Goal: Task Accomplishment & Management: Manage account settings

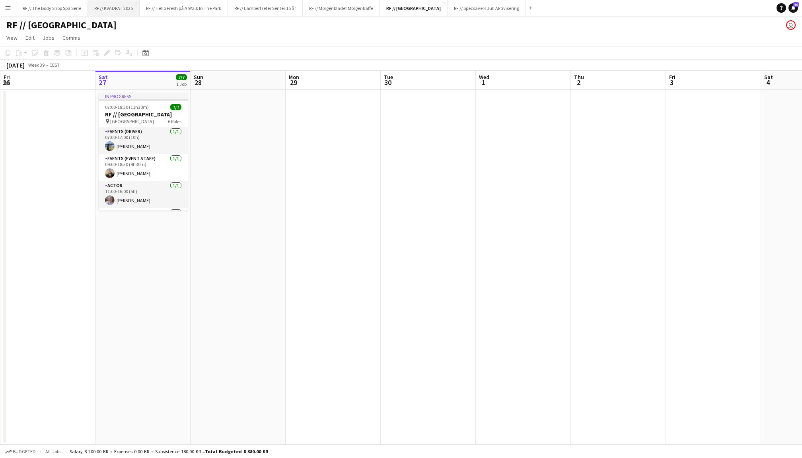
click at [102, 10] on button "RF // KVADRAT 2025 Close" at bounding box center [114, 8] width 52 height 16
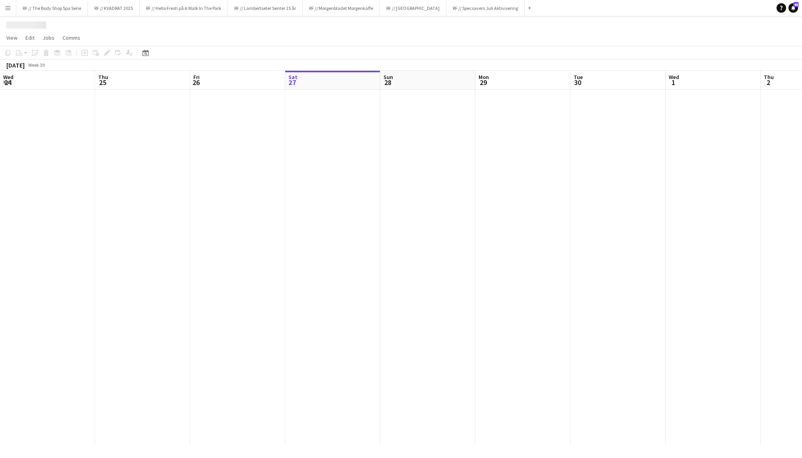
scroll to position [0, 190]
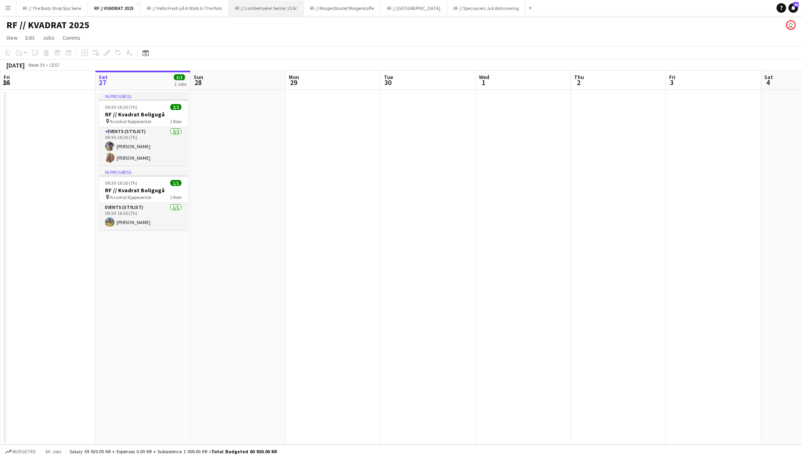
click at [284, 10] on button "RF // Lambertseter Senter 15 år Close" at bounding box center [266, 8] width 75 height 16
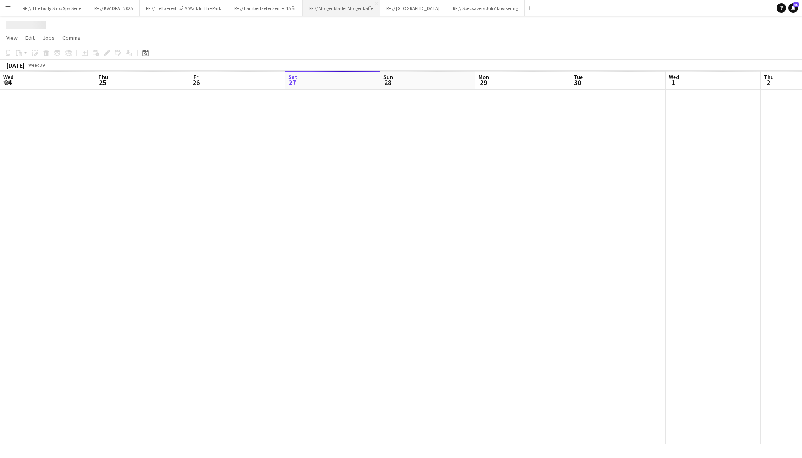
scroll to position [0, 190]
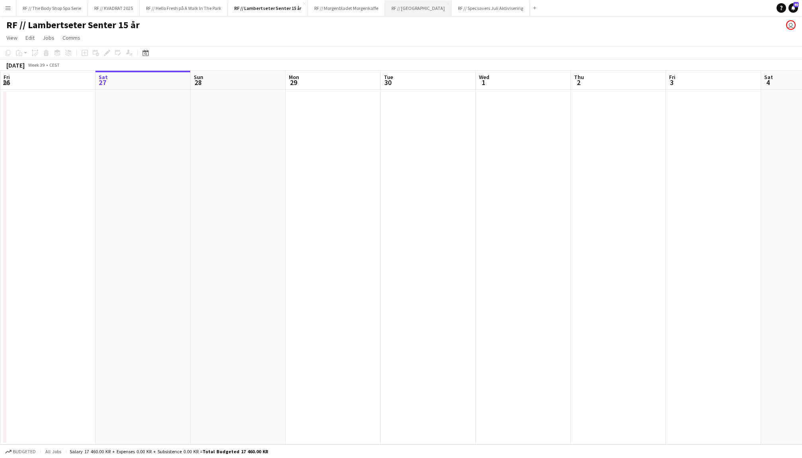
click at [402, 10] on button "RF // Fjordland Close" at bounding box center [418, 8] width 66 height 16
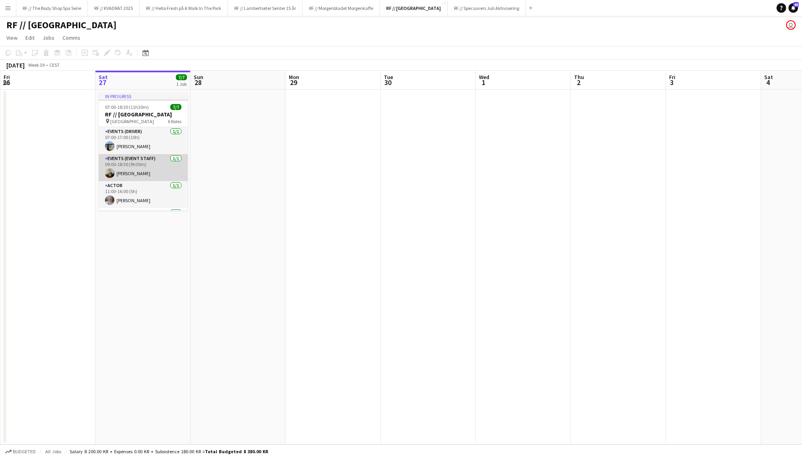
click at [146, 167] on app-card-role "Events (Event Staff) 1/1 09:00-18:30 (9h30m) Christian Jensen" at bounding box center [143, 167] width 89 height 27
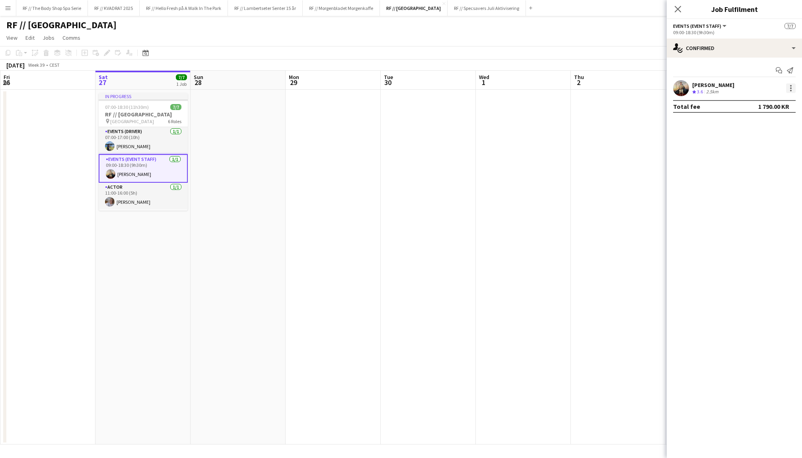
click at [791, 88] on div at bounding box center [791, 88] width 2 height 2
click at [761, 198] on span "Did not show" at bounding box center [758, 197] width 37 height 7
click at [680, 13] on app-icon "Close pop-in" at bounding box center [678, 10] width 12 height 12
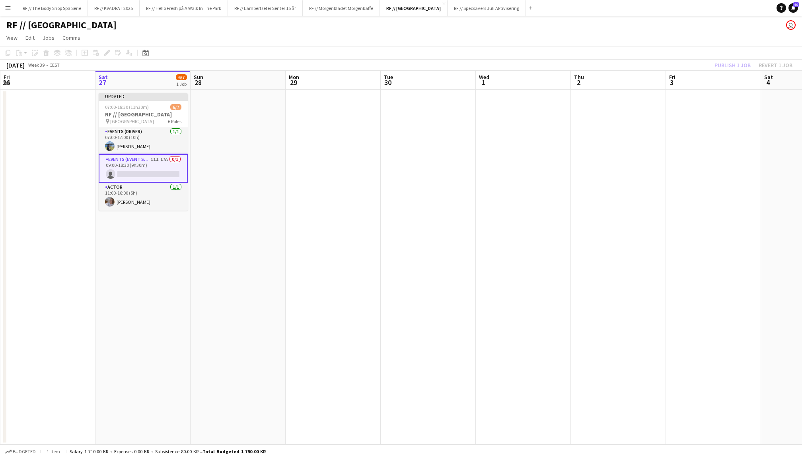
click at [726, 61] on div "Publish 1 job Revert 1 job" at bounding box center [753, 65] width 97 height 10
click at [722, 66] on button "Publish 1 job" at bounding box center [732, 65] width 43 height 10
click at [149, 163] on app-card-role "Events (Event Staff) 11I 17A 0/1 09:00-18:30 (9h30m) single-neutral-actions" at bounding box center [143, 167] width 89 height 27
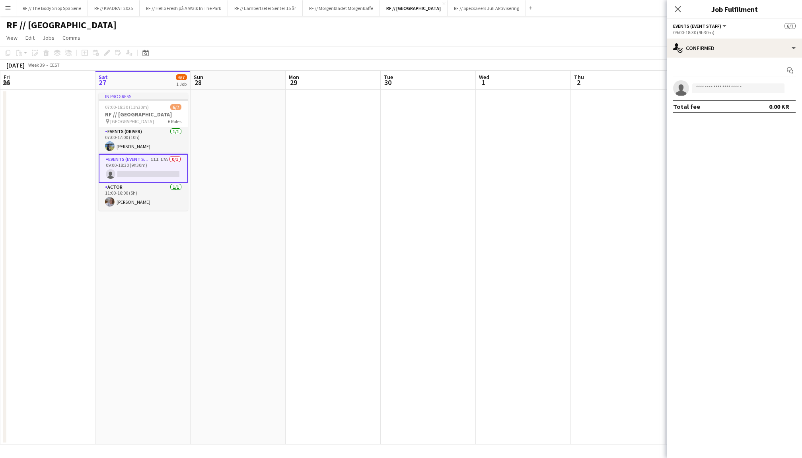
click at [735, 32] on div "09:00-18:30 (9h30m)" at bounding box center [734, 32] width 122 height 6
click at [734, 45] on div "single-neutral-actions-check-2 Confirmed" at bounding box center [733, 48] width 135 height 19
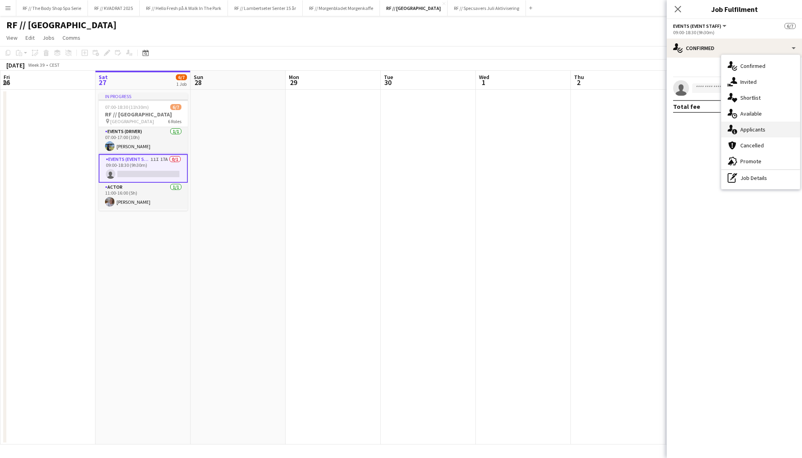
click at [752, 129] on span "Applicants" at bounding box center [752, 129] width 25 height 7
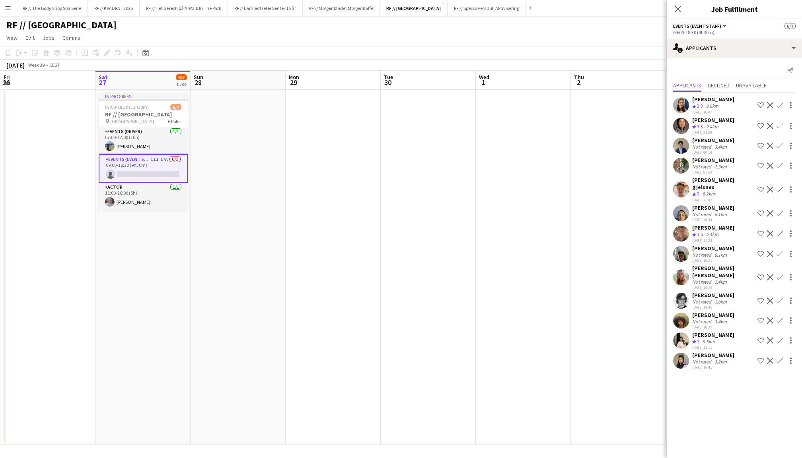
click at [682, 161] on app-user-avatar at bounding box center [681, 166] width 16 height 16
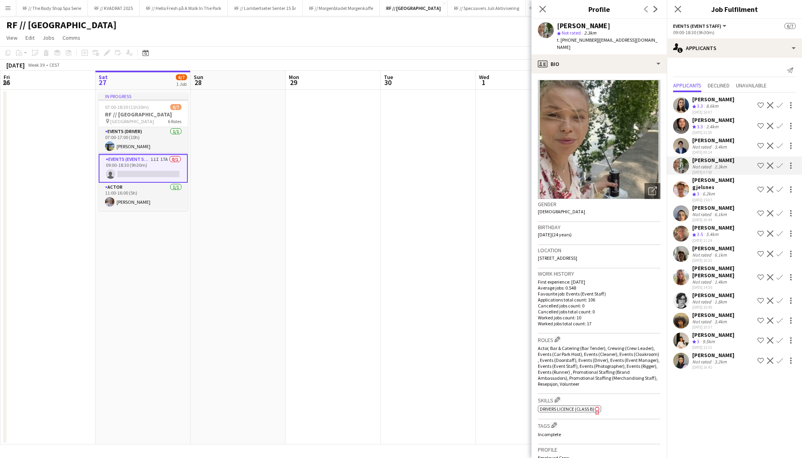
click at [682, 183] on app-user-avatar at bounding box center [681, 190] width 16 height 16
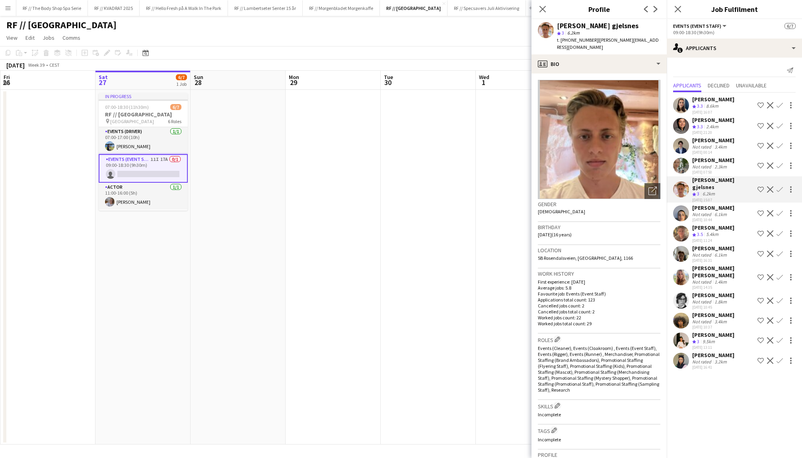
click at [682, 210] on div "Sebastian Alfheim Not rated 6.1km 14-09-2025 10:44 Shortlist crew Decline Confi…" at bounding box center [733, 213] width 135 height 18
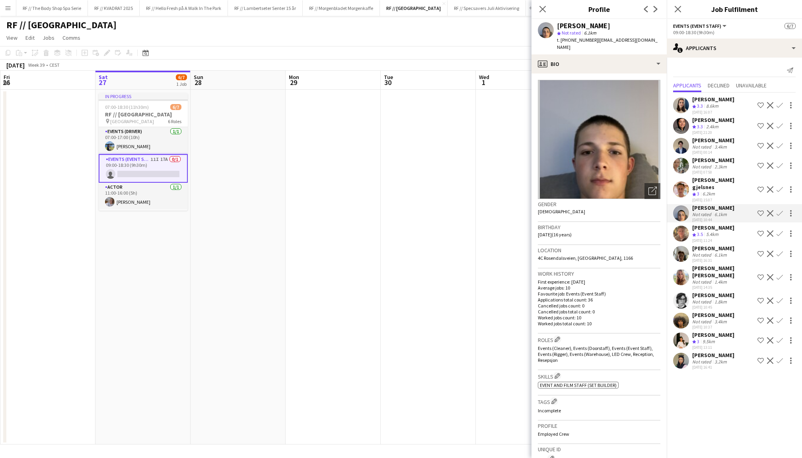
click at [681, 226] on app-user-avatar at bounding box center [681, 234] width 16 height 16
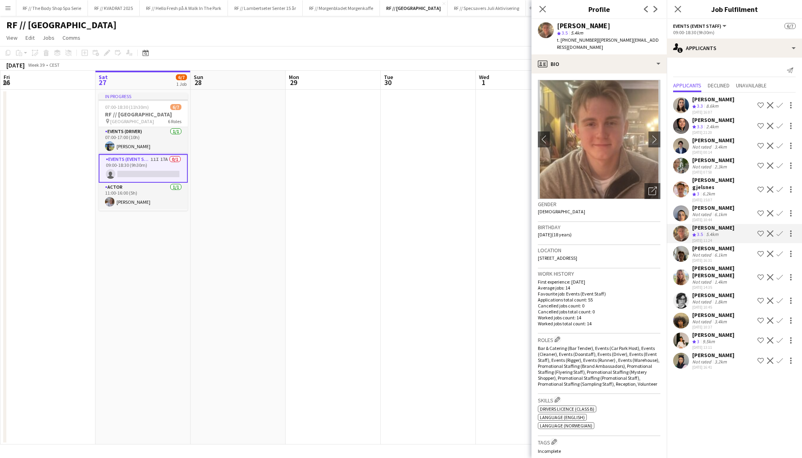
click at [681, 246] on app-user-avatar at bounding box center [681, 254] width 16 height 16
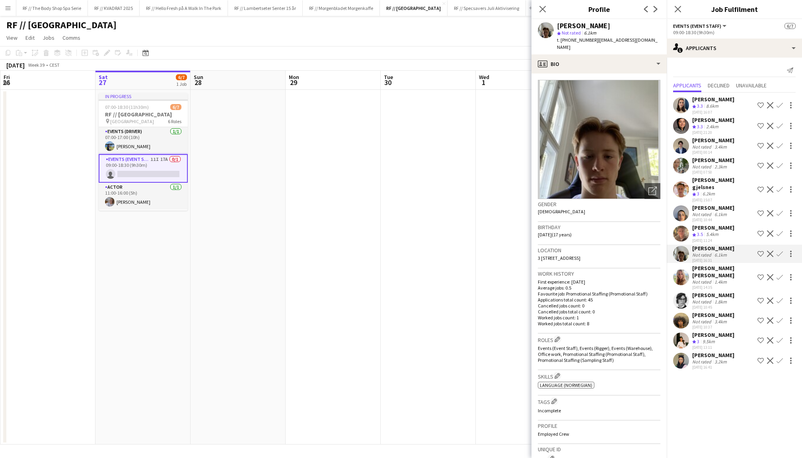
click at [682, 270] on app-user-avatar at bounding box center [681, 278] width 16 height 16
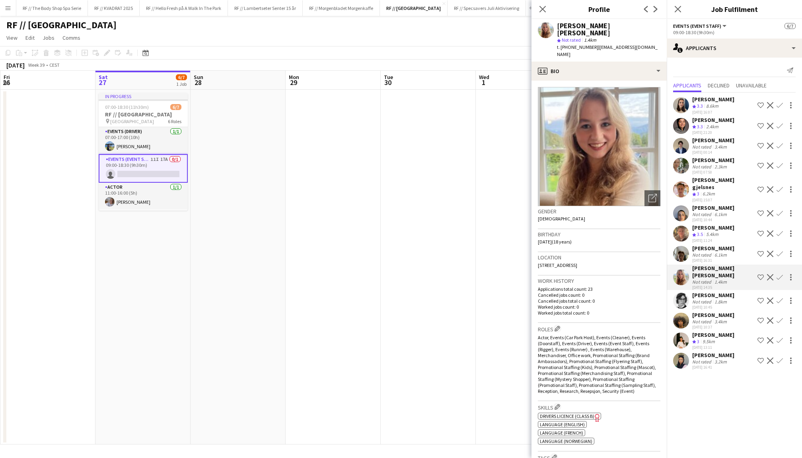
click at [682, 293] on app-user-avatar at bounding box center [681, 301] width 16 height 16
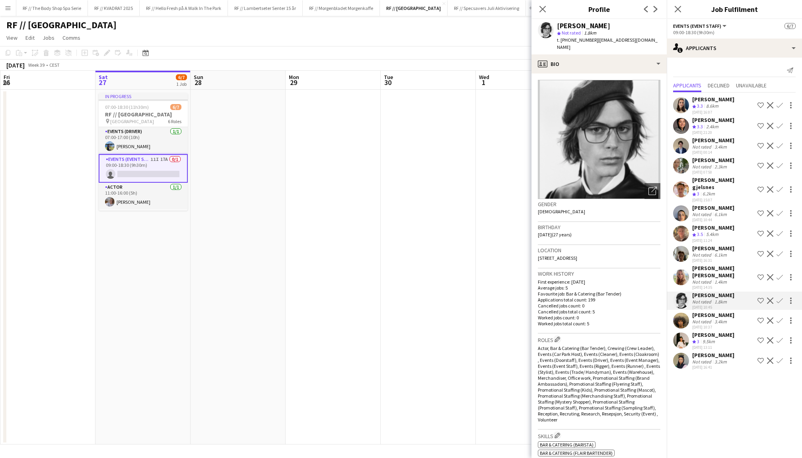
click at [682, 313] on app-user-avatar at bounding box center [681, 321] width 16 height 16
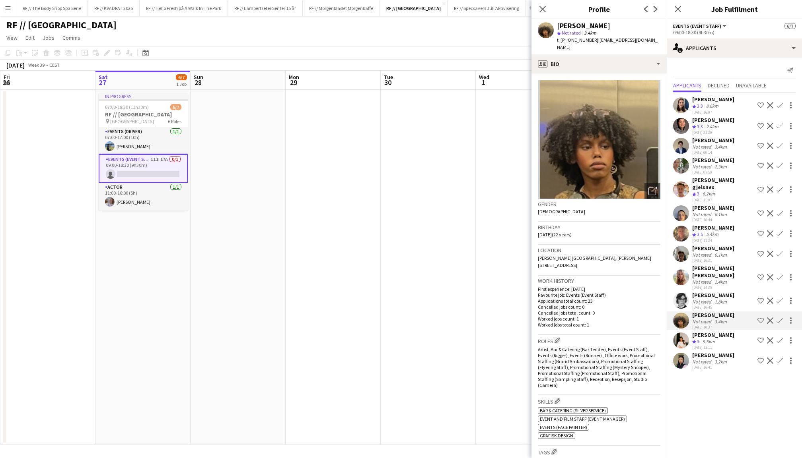
click at [681, 333] on app-user-avatar at bounding box center [681, 341] width 16 height 16
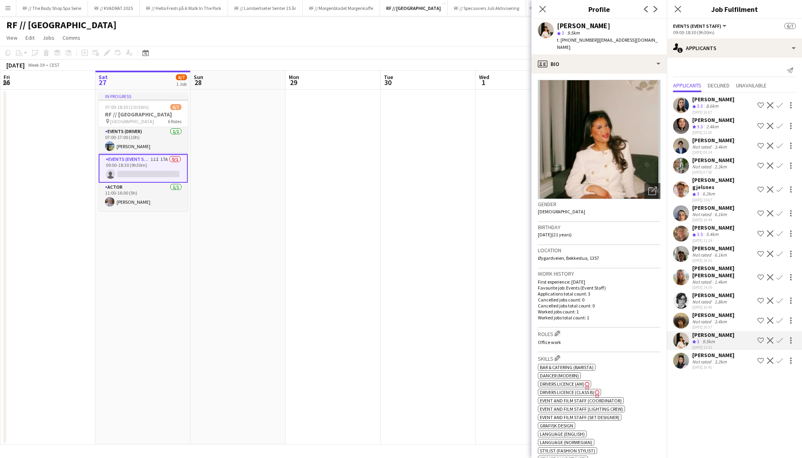
click at [681, 353] on app-user-avatar at bounding box center [681, 361] width 16 height 16
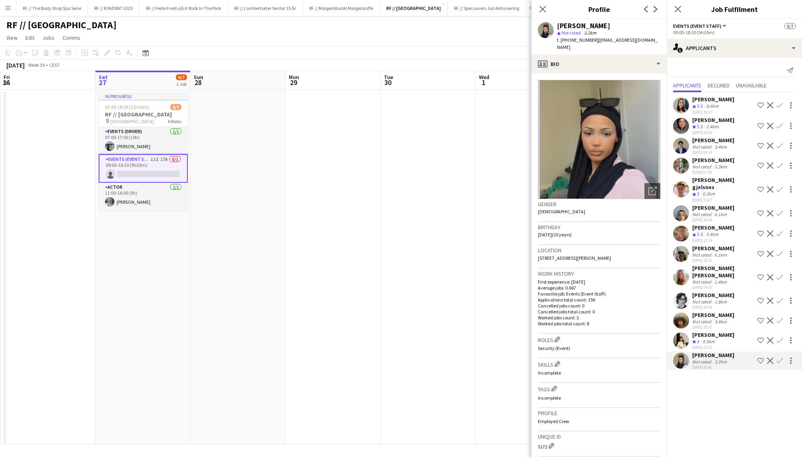
click at [679, 99] on app-user-avatar at bounding box center [681, 105] width 16 height 16
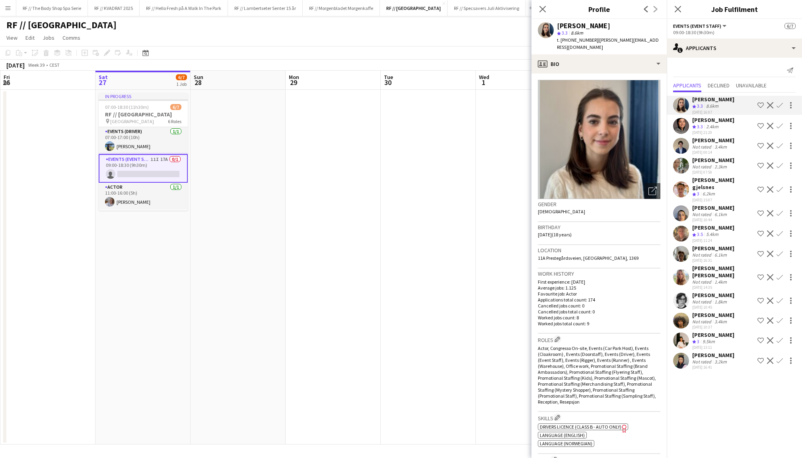
click at [683, 148] on app-user-avatar at bounding box center [681, 146] width 16 height 16
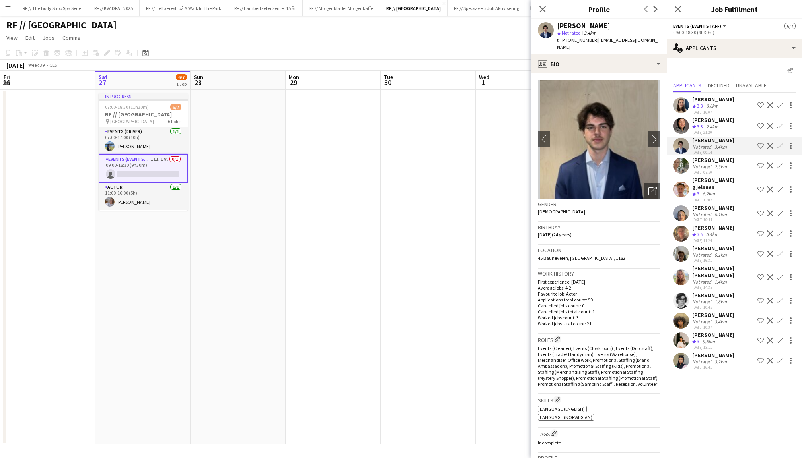
click at [681, 164] on app-user-avatar at bounding box center [681, 166] width 16 height 16
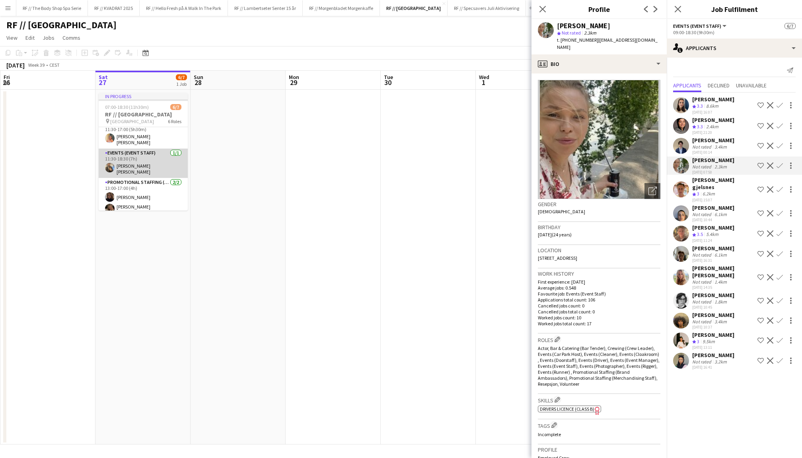
click at [150, 163] on app-card-role "Events (Event Staff) 1/1 11:30-18:30 (7h) Billal Ahmed Rizwan" at bounding box center [143, 163] width 89 height 29
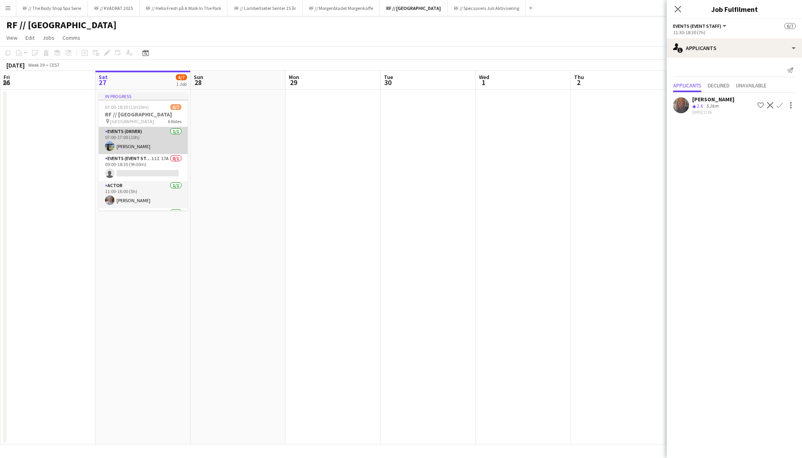
click at [148, 138] on app-card-role "Events (Driver) 1/1 07:00-17:00 (10h) Johan Sandbu" at bounding box center [143, 140] width 89 height 27
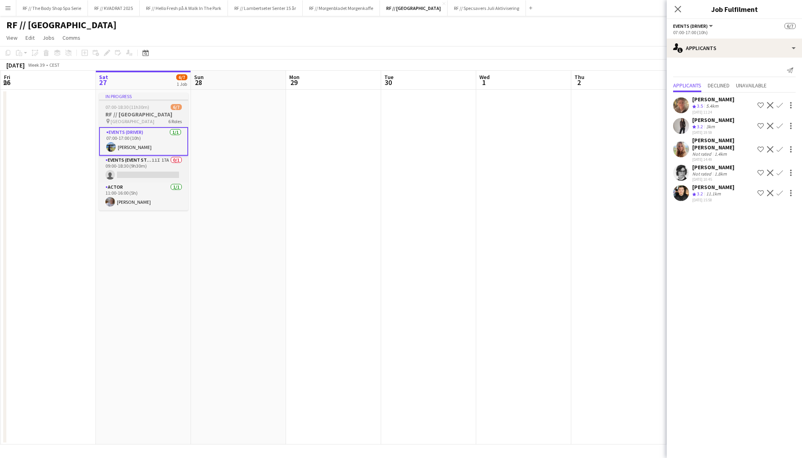
click at [148, 115] on h3 "RF // [GEOGRAPHIC_DATA]" at bounding box center [143, 114] width 89 height 7
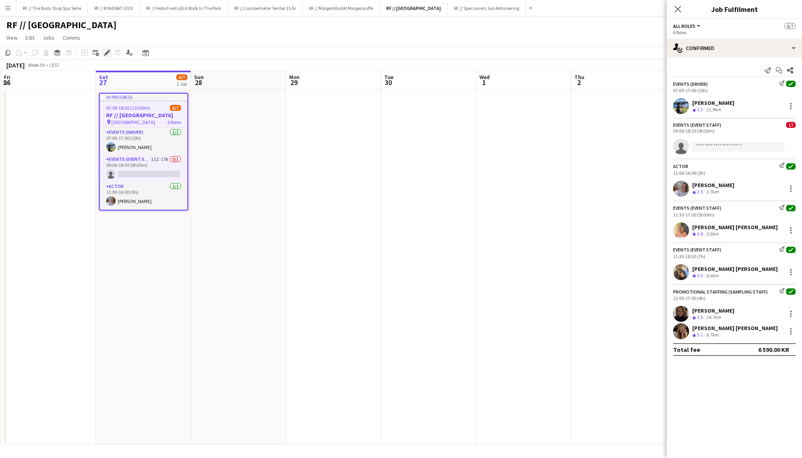
click at [110, 52] on icon "Edit" at bounding box center [107, 53] width 6 height 6
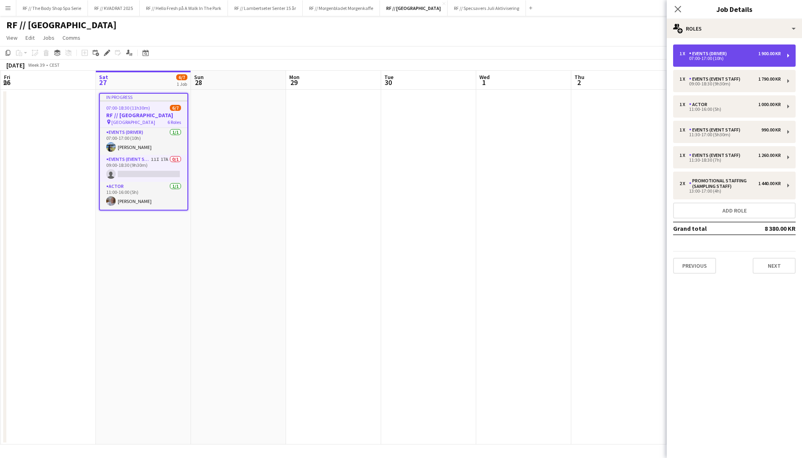
click at [710, 62] on div "1 x Events (Driver) 1 900.00 KR 07:00-17:00 (10h)" at bounding box center [734, 56] width 122 height 22
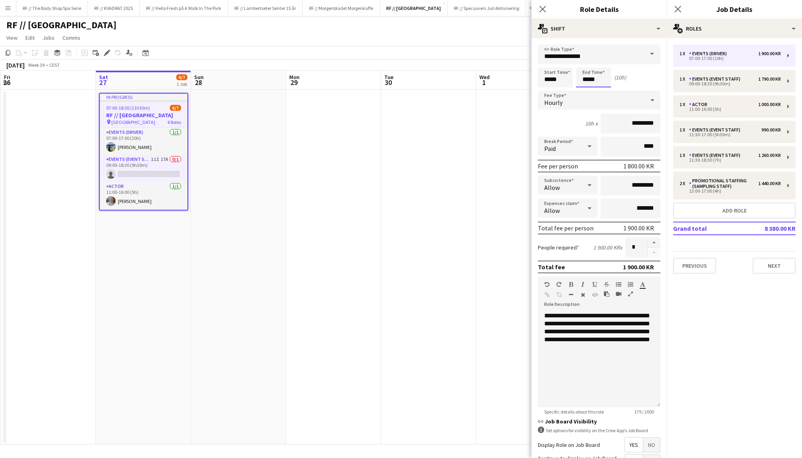
click at [584, 80] on body "Menu Boards Boards Boards All jobs Status Workforce Workforce My Workforce Recr…" at bounding box center [401, 229] width 802 height 458
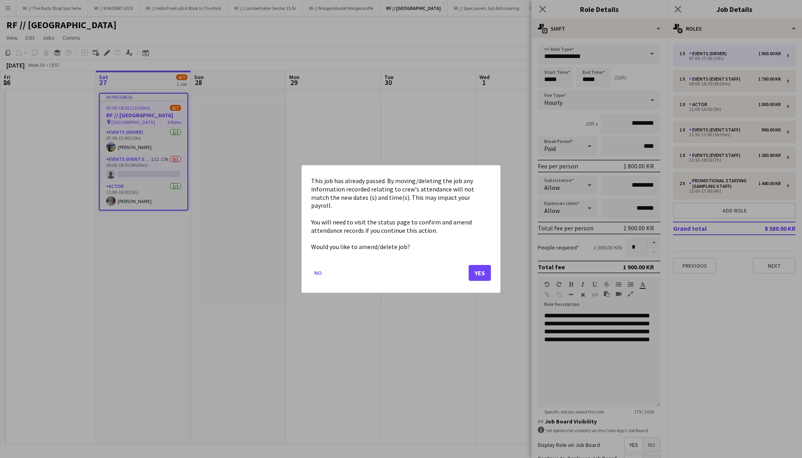
click at [473, 270] on button "Yes" at bounding box center [479, 273] width 22 height 16
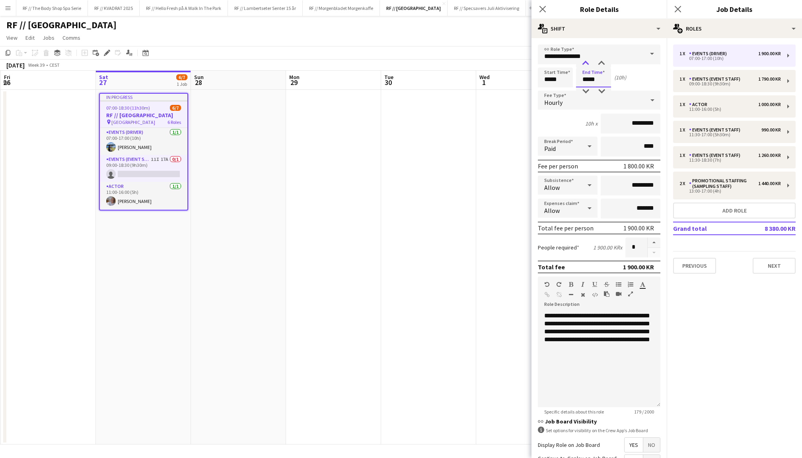
click at [586, 63] on div at bounding box center [585, 64] width 16 height 8
click at [598, 63] on div at bounding box center [601, 64] width 16 height 8
type input "*****"
click at [598, 63] on div at bounding box center [601, 64] width 16 height 8
click at [679, 10] on icon "Close pop-in" at bounding box center [678, 9] width 8 height 8
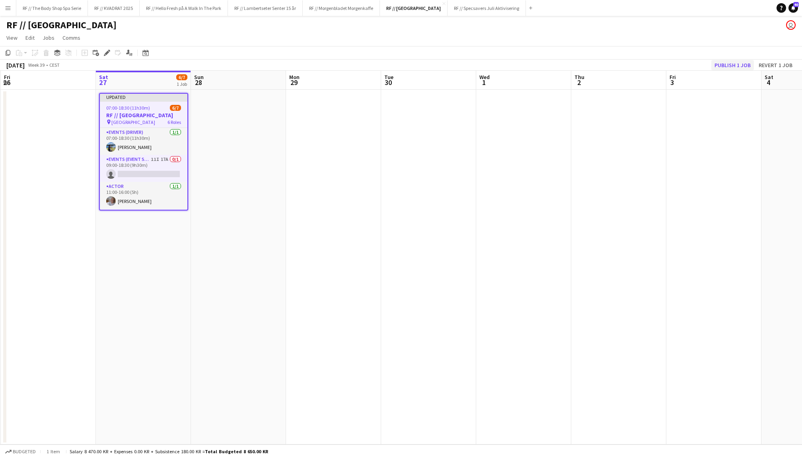
click at [730, 62] on button "Publish 1 job" at bounding box center [732, 65] width 43 height 10
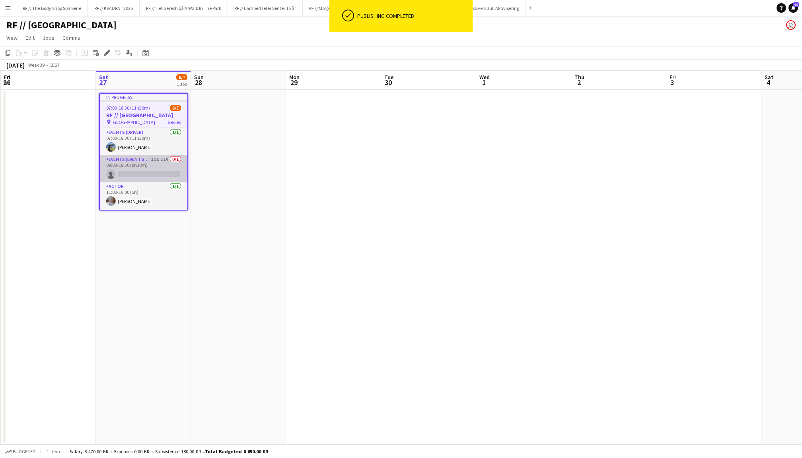
click at [147, 165] on app-card-role "Events (Event Staff) 11I 17A 0/1 09:00-18:30 (9h30m) single-neutral-actions" at bounding box center [143, 168] width 87 height 27
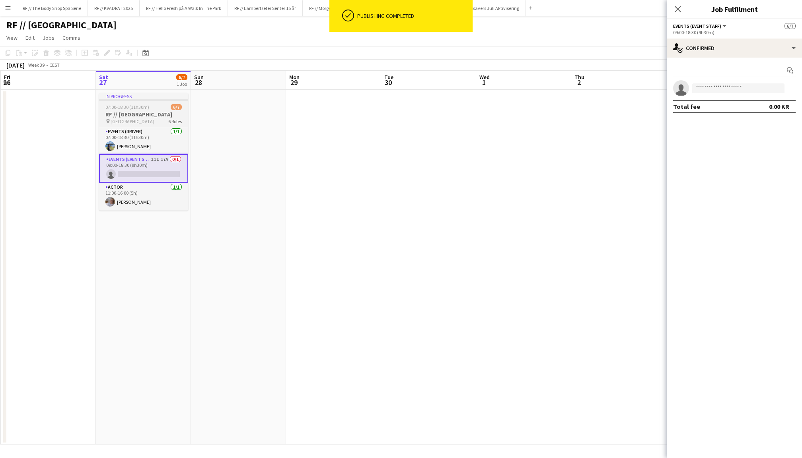
click at [142, 109] on span "07:00-18:30 (11h30m)" at bounding box center [127, 107] width 44 height 6
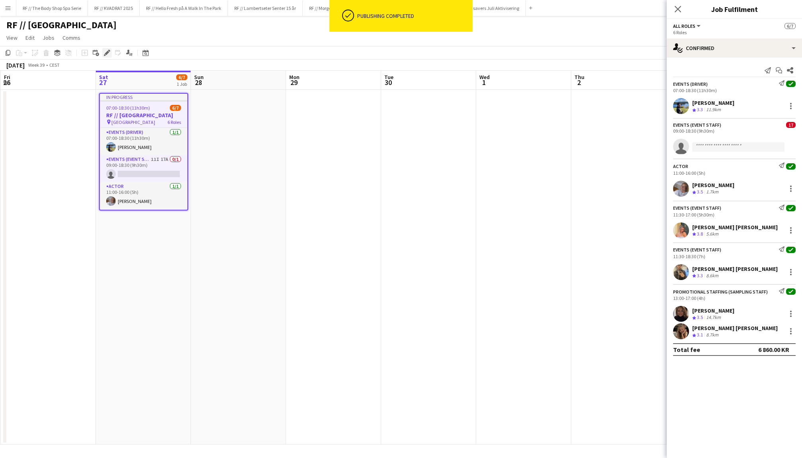
click at [105, 53] on icon "Edit" at bounding box center [107, 53] width 6 height 6
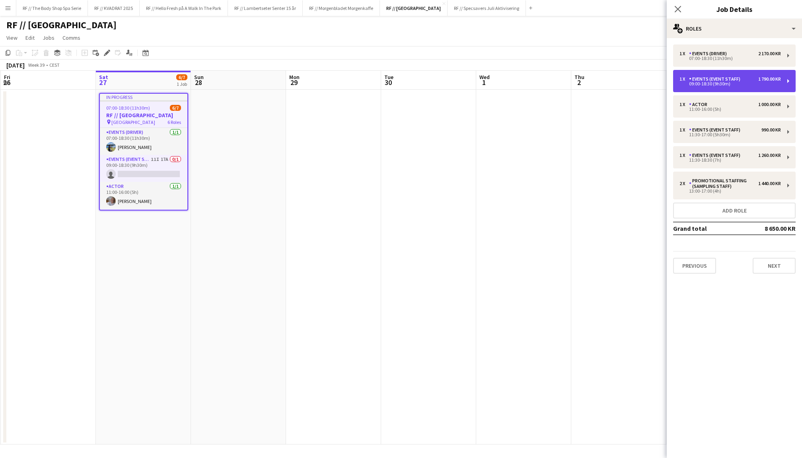
click at [731, 81] on div "Events (Event Staff)" at bounding box center [716, 79] width 54 height 6
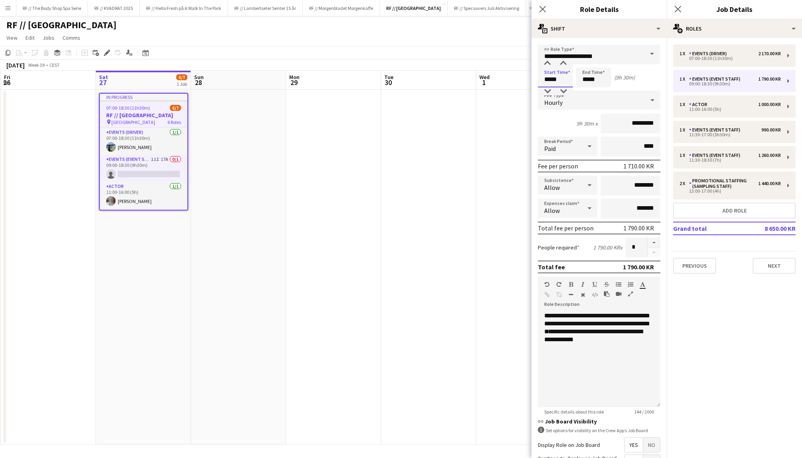
click at [546, 80] on input "*****" at bounding box center [555, 78] width 35 height 20
click at [546, 61] on div at bounding box center [547, 64] width 16 height 8
type input "*****"
click at [546, 61] on div at bounding box center [547, 64] width 16 height 8
click at [678, 9] on icon at bounding box center [678, 9] width 8 height 8
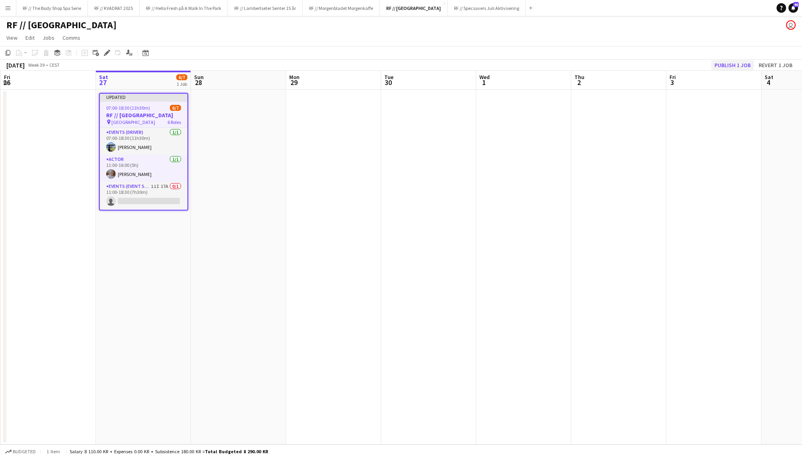
click at [735, 63] on button "Publish 1 job" at bounding box center [732, 65] width 43 height 10
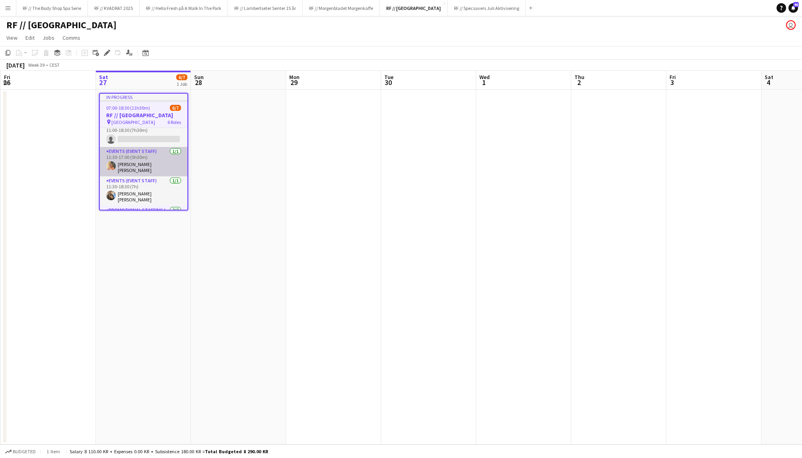
scroll to position [48, 0]
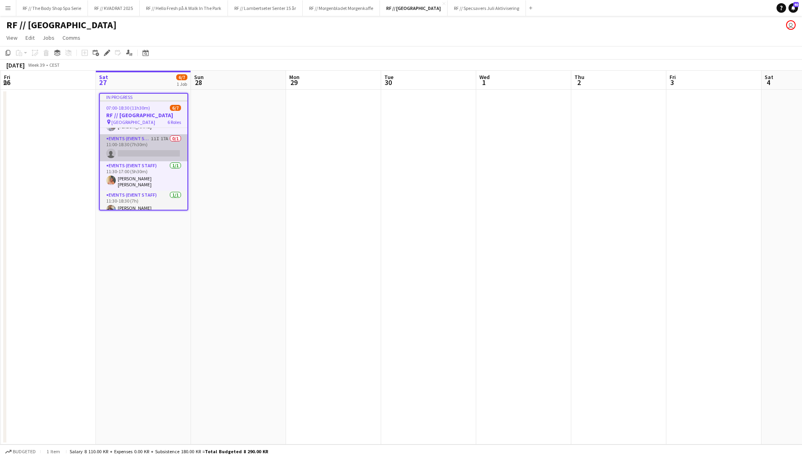
click at [142, 155] on app-card-role "Events (Event Staff) 11I 17A 0/1 11:00-18:30 (7h30m) single-neutral-actions" at bounding box center [143, 147] width 87 height 27
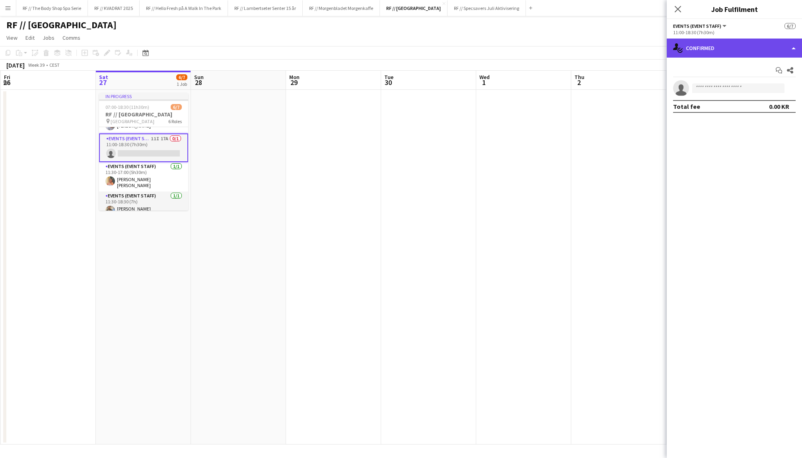
click at [715, 45] on div "single-neutral-actions-check-2 Confirmed" at bounding box center [733, 48] width 135 height 19
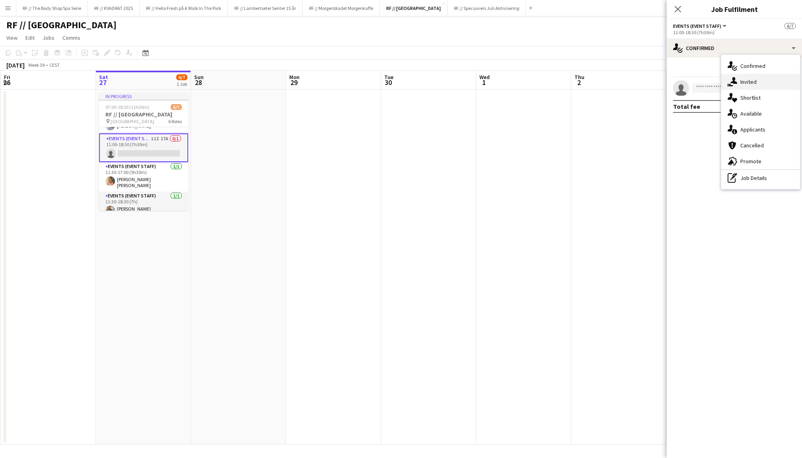
click at [750, 80] on span "Invited" at bounding box center [748, 81] width 16 height 7
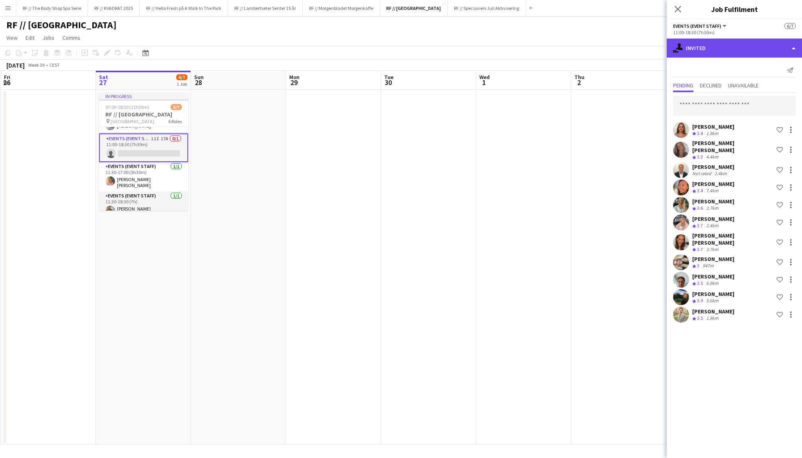
click at [712, 50] on div "single-neutral-actions-share-1 Invited" at bounding box center [733, 48] width 135 height 19
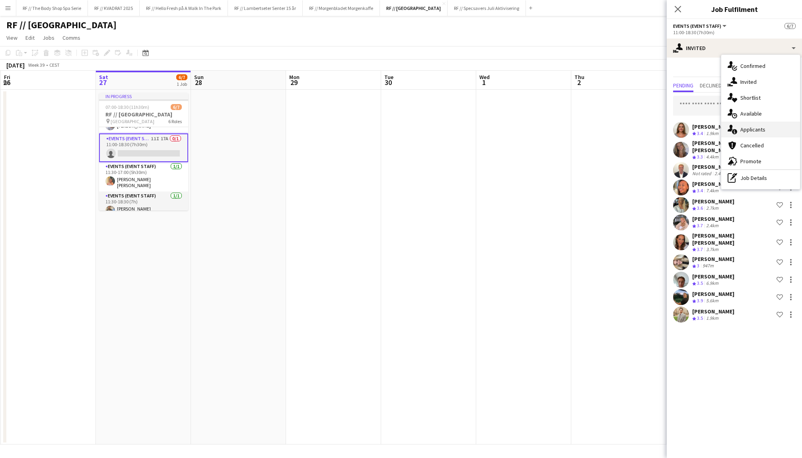
click at [756, 134] on div "single-neutral-actions-information Applicants" at bounding box center [760, 130] width 79 height 16
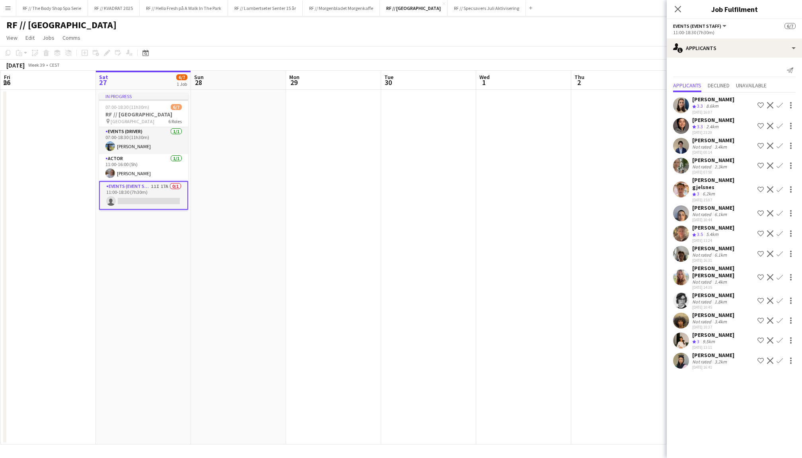
scroll to position [0, 0]
click at [679, 159] on app-user-avatar at bounding box center [681, 166] width 16 height 16
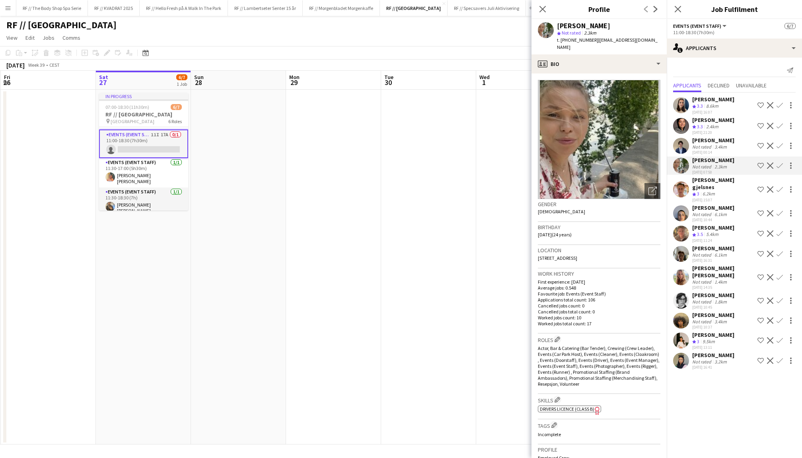
scroll to position [37, 0]
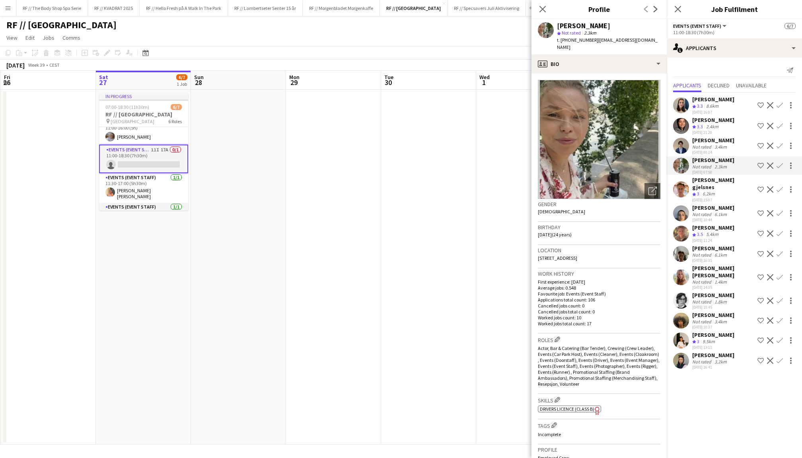
click at [141, 153] on app-card-role "Events (Event Staff) 11I 17A 0/1 11:00-18:30 (7h30m) single-neutral-actions" at bounding box center [143, 159] width 89 height 29
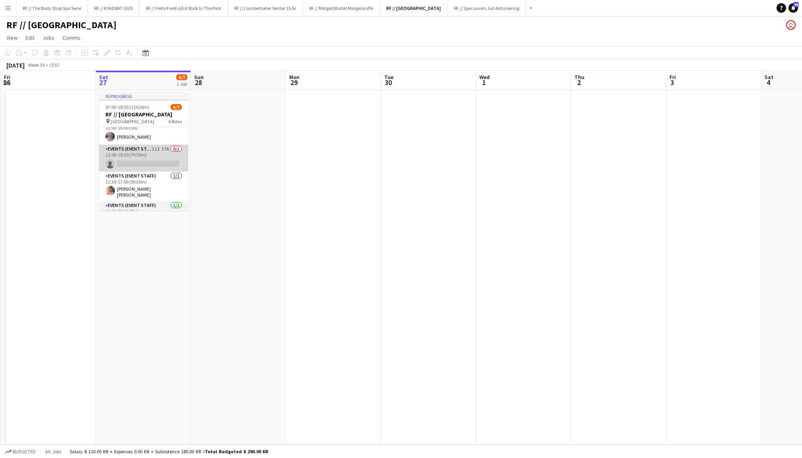
click at [161, 158] on app-card-role "Events (Event Staff) 11I 17A 0/1 11:00-18:30 (7h30m) single-neutral-actions" at bounding box center [143, 158] width 89 height 27
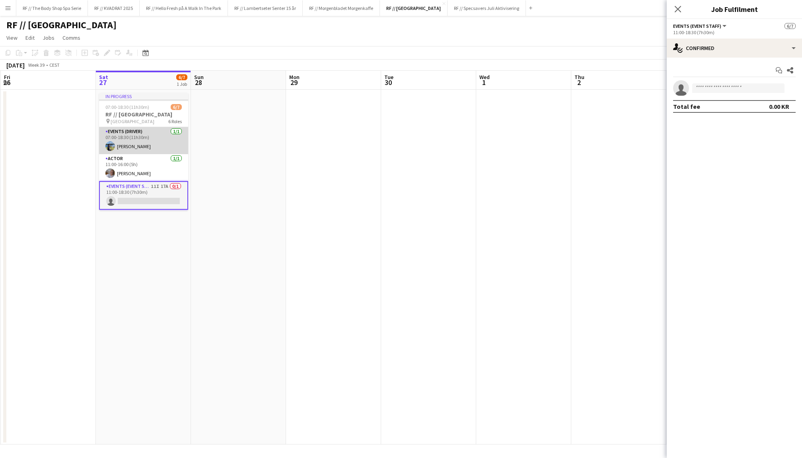
scroll to position [0, 0]
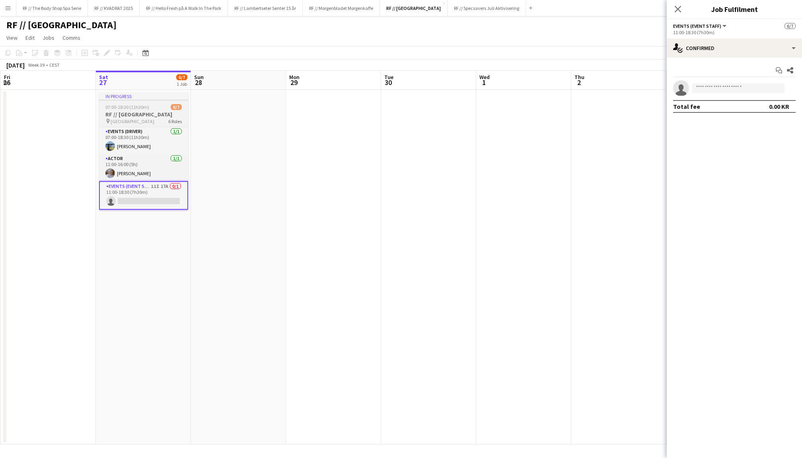
click at [148, 112] on h3 "RF // [GEOGRAPHIC_DATA]" at bounding box center [143, 114] width 89 height 7
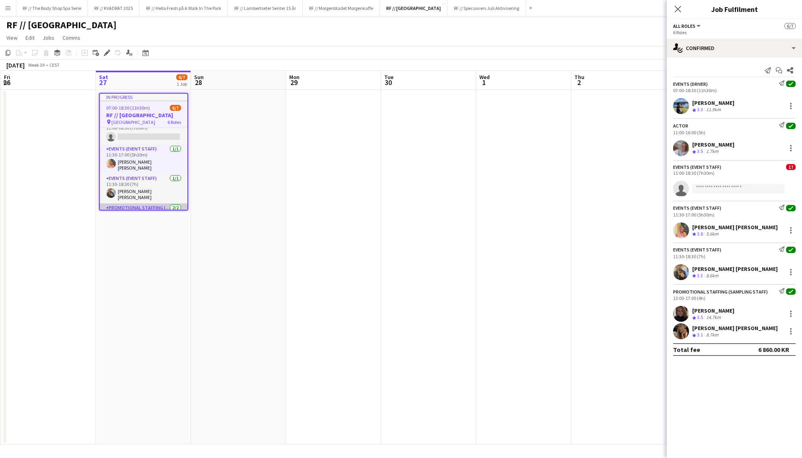
scroll to position [53, 0]
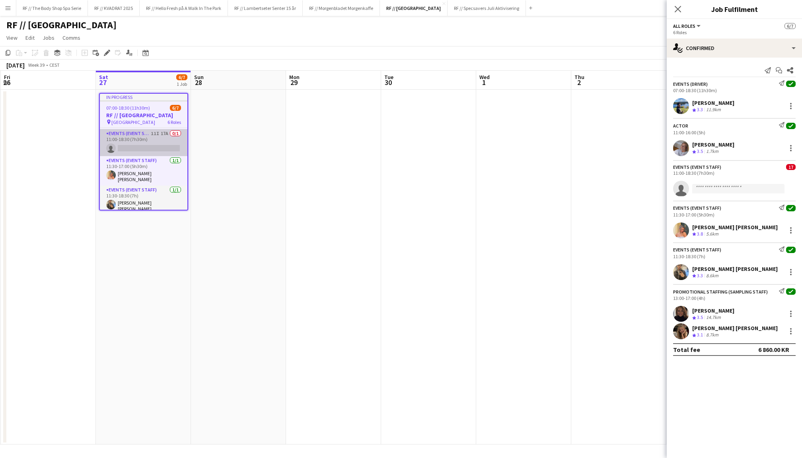
click at [147, 139] on app-card-role "Events (Event Staff) 11I 17A 0/1 11:00-18:30 (7h30m) single-neutral-actions" at bounding box center [143, 142] width 87 height 27
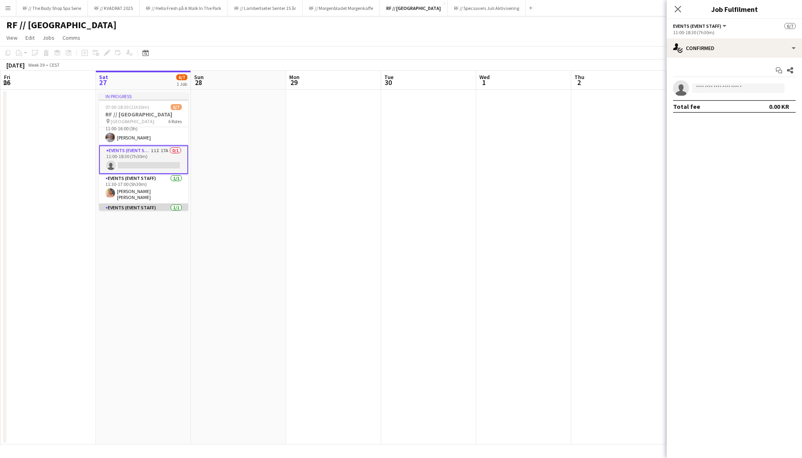
scroll to position [33, 0]
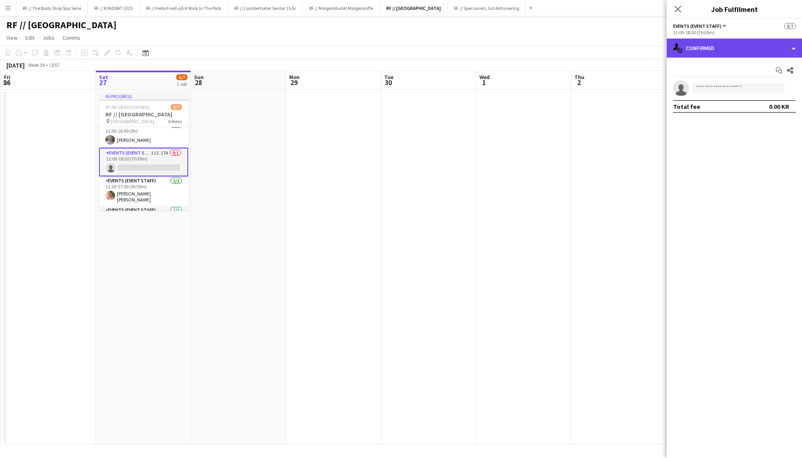
click at [733, 56] on div "single-neutral-actions-check-2 Confirmed" at bounding box center [733, 48] width 135 height 19
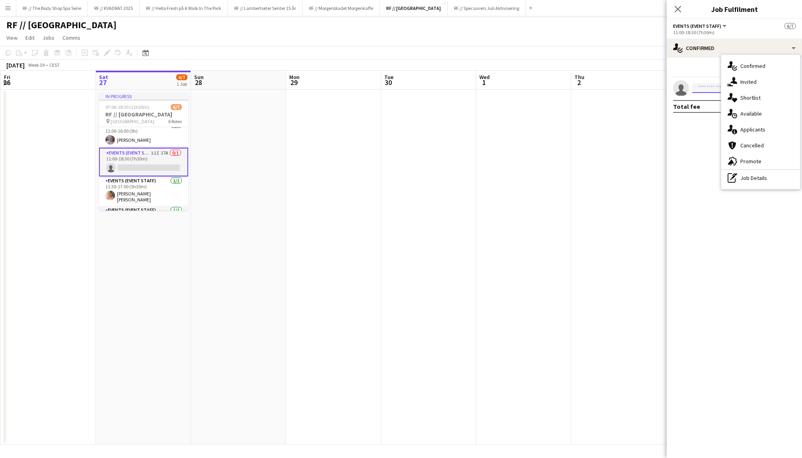
click at [703, 91] on input at bounding box center [738, 89] width 92 height 10
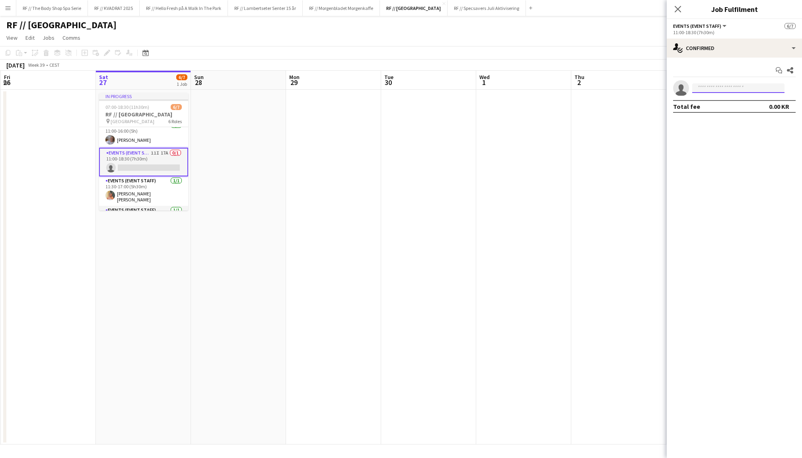
type input "*"
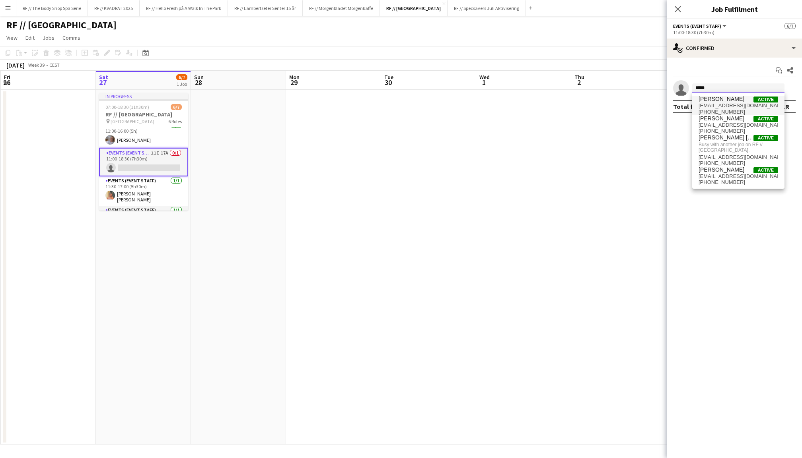
type input "*****"
click at [728, 108] on span "hedda.emanuelsen@gmail.com" at bounding box center [738, 106] width 80 height 6
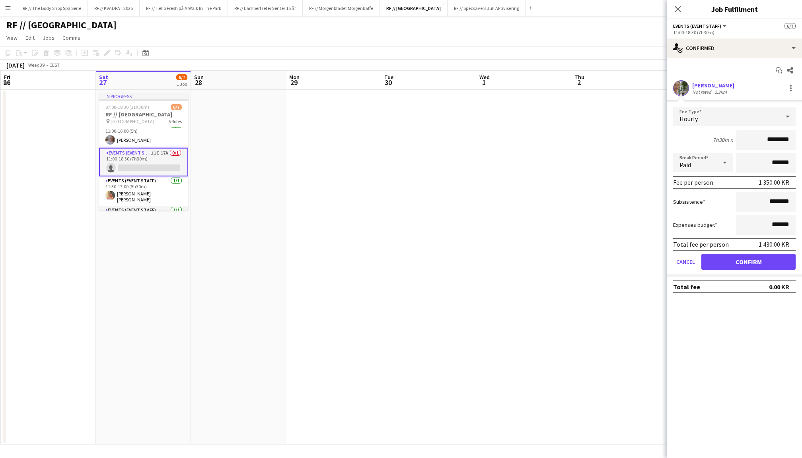
click at [740, 261] on button "Confirm" at bounding box center [748, 262] width 94 height 16
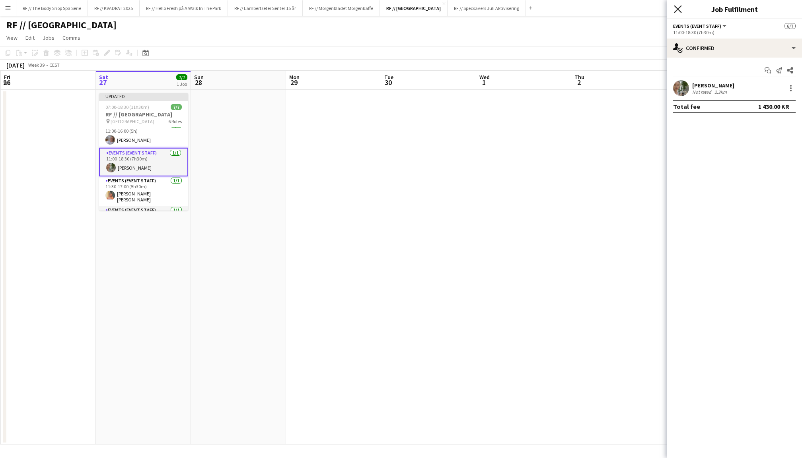
click at [678, 8] on icon at bounding box center [678, 9] width 8 height 8
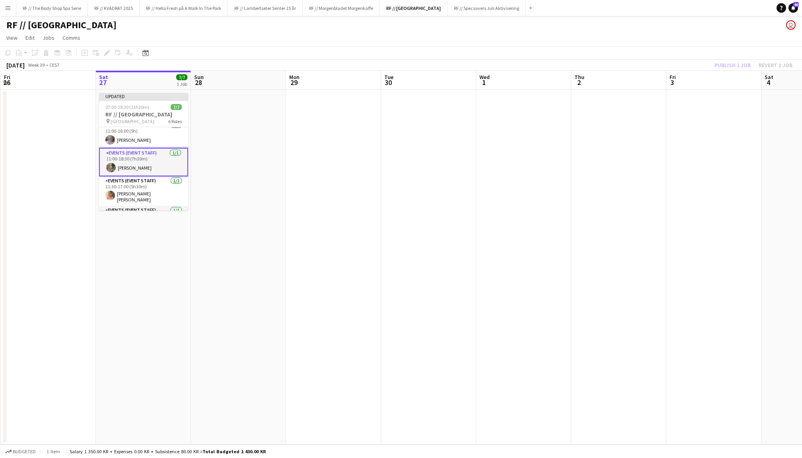
click at [737, 68] on div "Publish 1 job Revert 1 job" at bounding box center [753, 65] width 97 height 10
click at [737, 68] on button "Publish 1 job" at bounding box center [732, 65] width 43 height 10
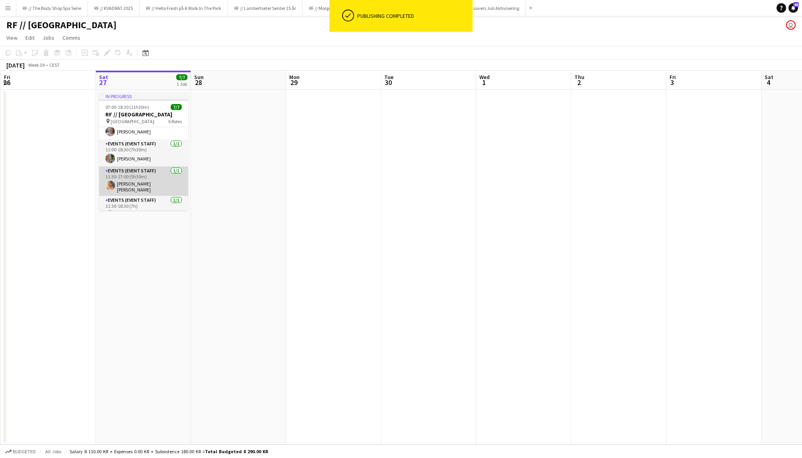
scroll to position [27, 0]
click at [145, 155] on app-card-role "Events (Event Staff) 1/1 11:00-18:30 (7h30m) Hedda Emanuelsen" at bounding box center [143, 167] width 89 height 27
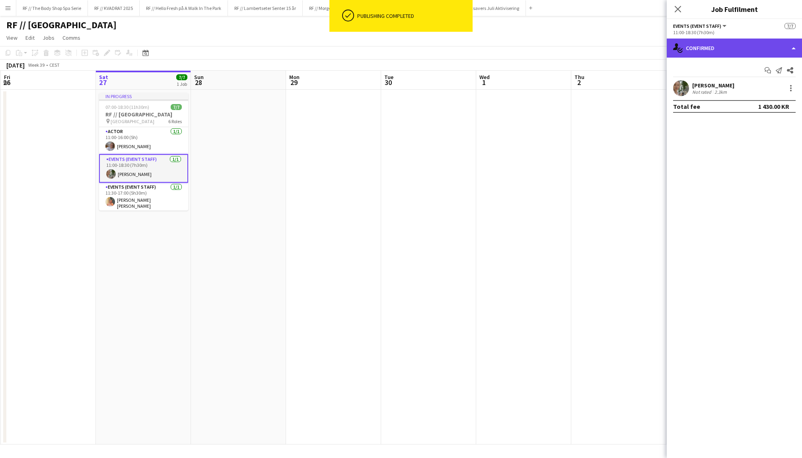
click at [713, 43] on div "single-neutral-actions-check-2 Confirmed" at bounding box center [733, 48] width 135 height 19
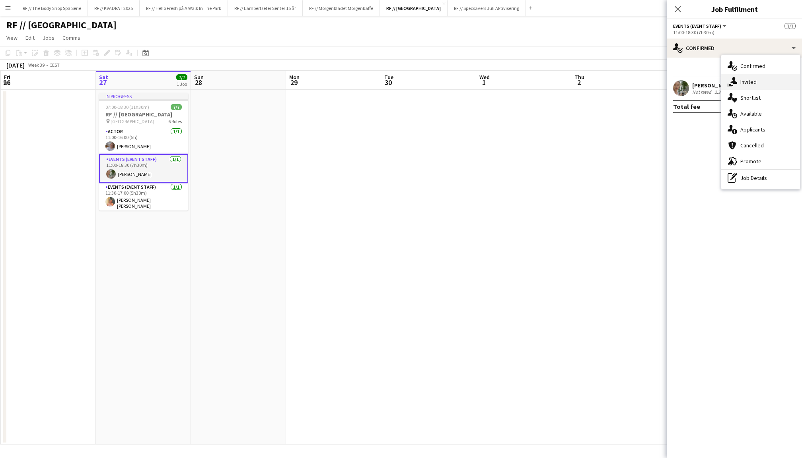
click at [756, 86] on div "single-neutral-actions-share-1 Invited" at bounding box center [760, 82] width 79 height 16
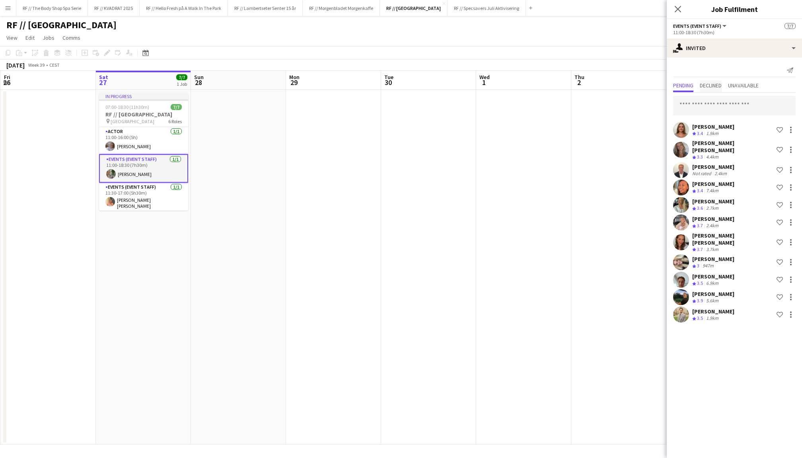
click at [713, 84] on span "Declined" at bounding box center [710, 86] width 22 height 6
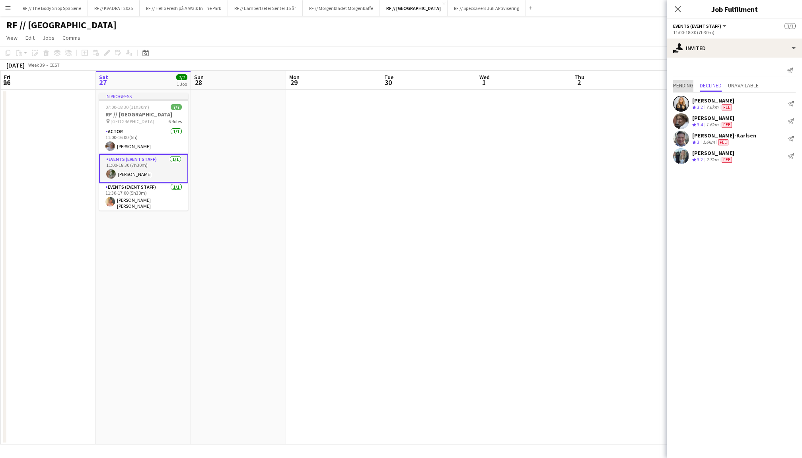
click at [689, 84] on span "Pending" at bounding box center [683, 86] width 20 height 6
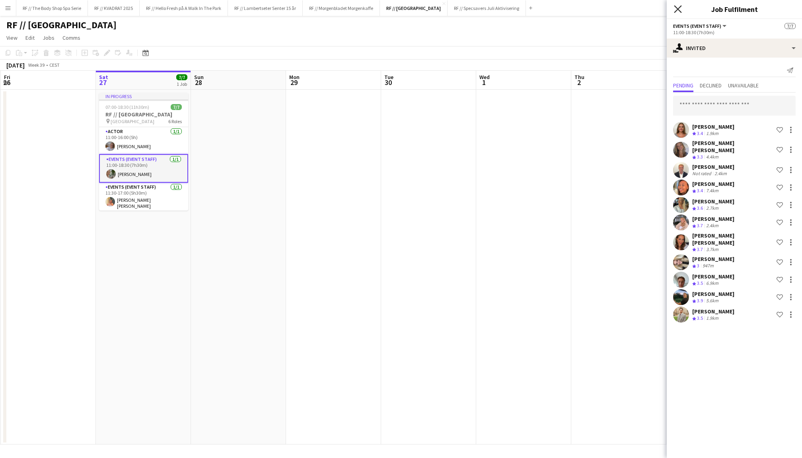
click at [677, 8] on icon at bounding box center [678, 9] width 8 height 8
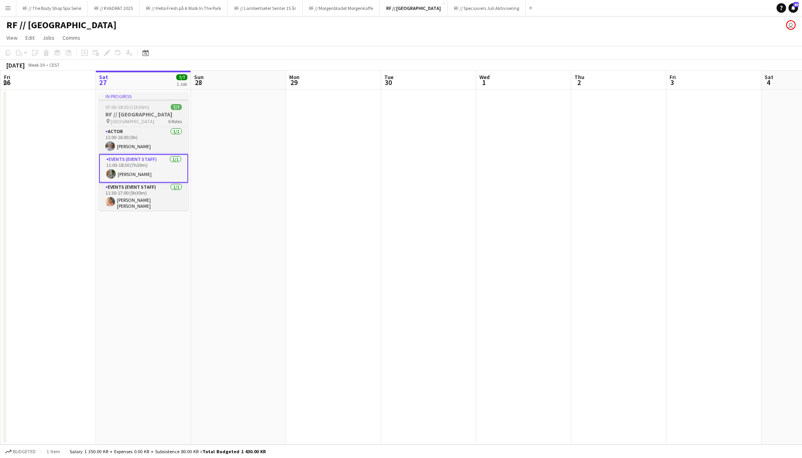
scroll to position [0, 0]
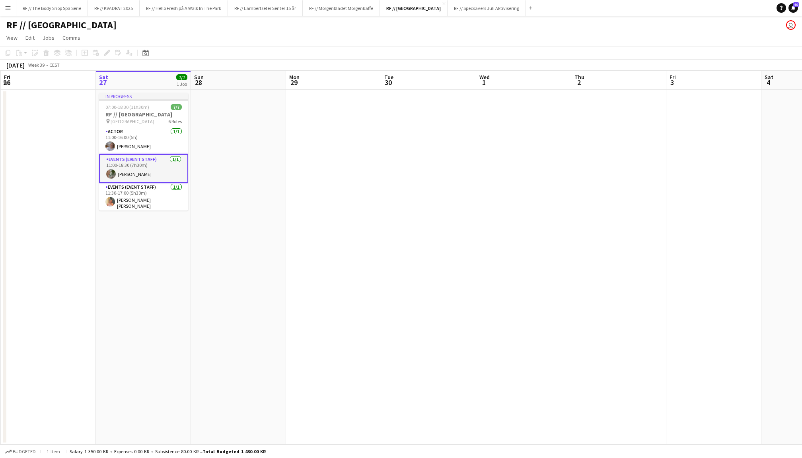
click at [264, 157] on app-date-cell at bounding box center [238, 267] width 95 height 355
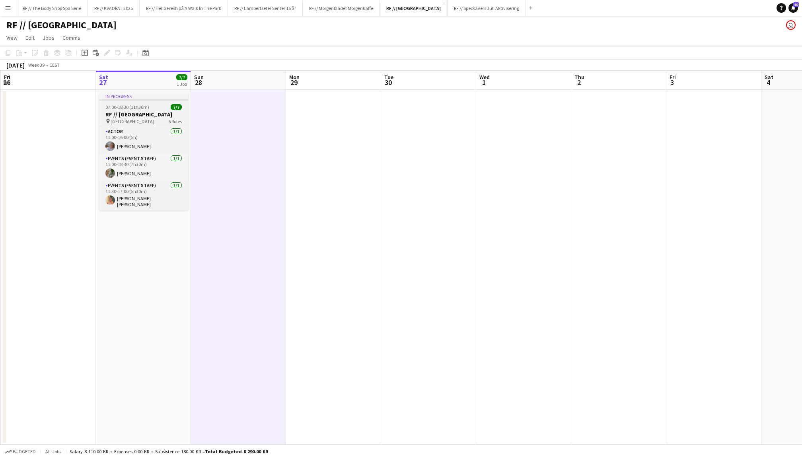
scroll to position [0, 190]
click at [142, 119] on div "pin Østbanehallen 6 Roles" at bounding box center [143, 121] width 89 height 6
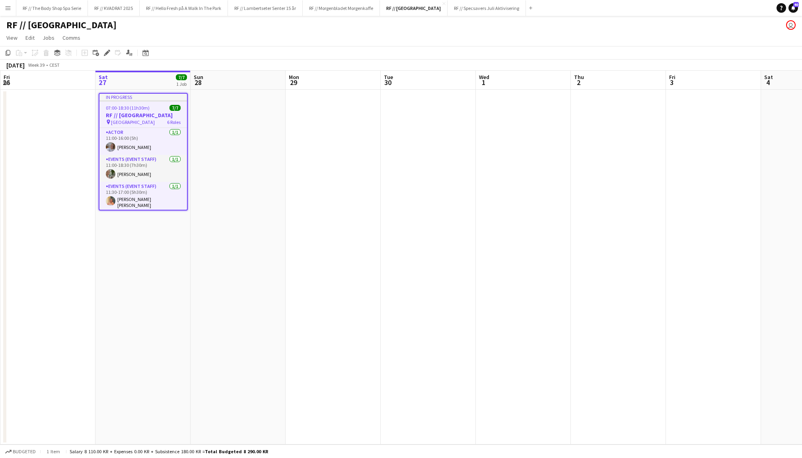
click at [262, 229] on app-date-cell at bounding box center [237, 267] width 95 height 355
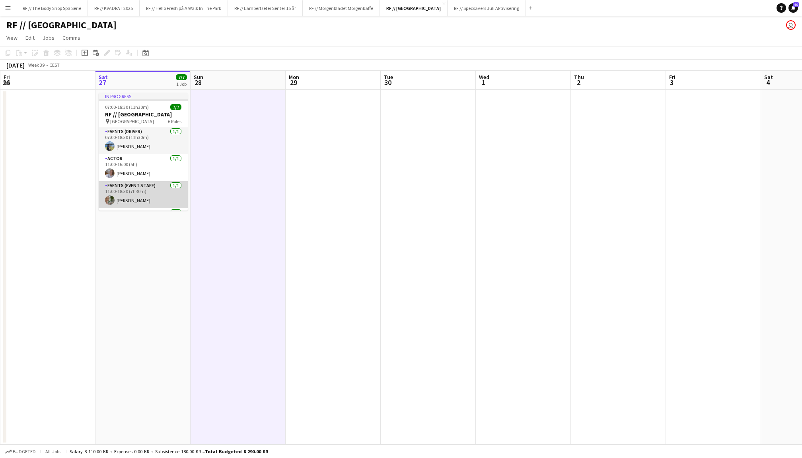
scroll to position [13, 0]
click at [145, 181] on app-card-role "Events (Event Staff) 1/1 11:00-18:30 (7h30m) Hedda Emanuelsen" at bounding box center [143, 182] width 89 height 27
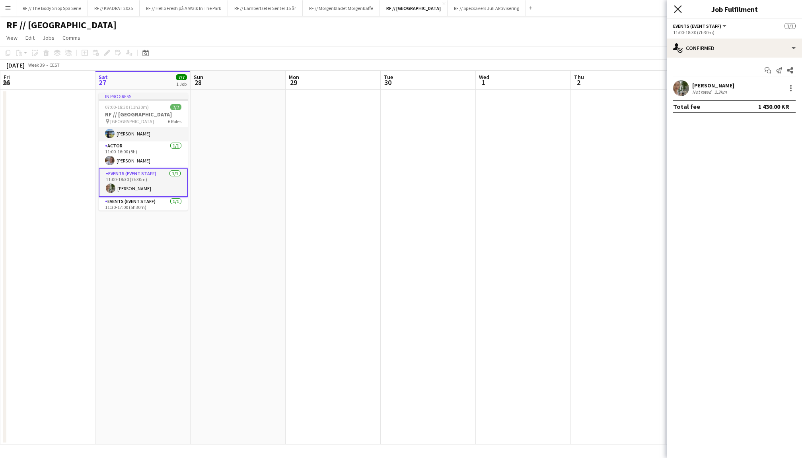
click at [678, 10] on icon at bounding box center [678, 9] width 8 height 8
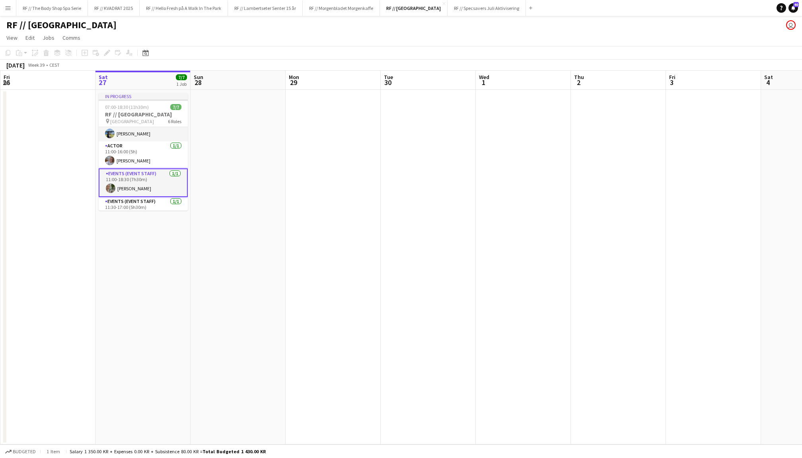
click at [142, 169] on app-card-role "Events (Event Staff) 1/1 11:00-18:30 (7h30m) Hedda Emanuelsen" at bounding box center [143, 183] width 89 height 29
click at [137, 185] on app-card-role "Events (Event Staff) 1/1 11:00-18:30 (7h30m) Hedda Emanuelsen" at bounding box center [143, 182] width 89 height 27
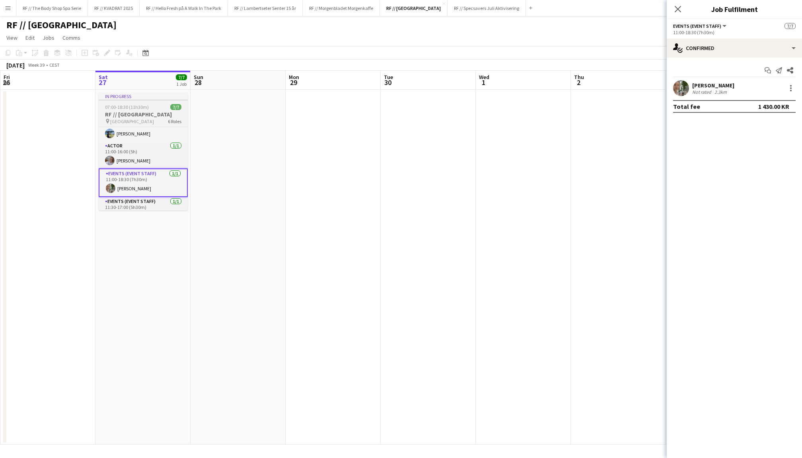
click at [150, 111] on h3 "RF // [GEOGRAPHIC_DATA]" at bounding box center [143, 114] width 89 height 7
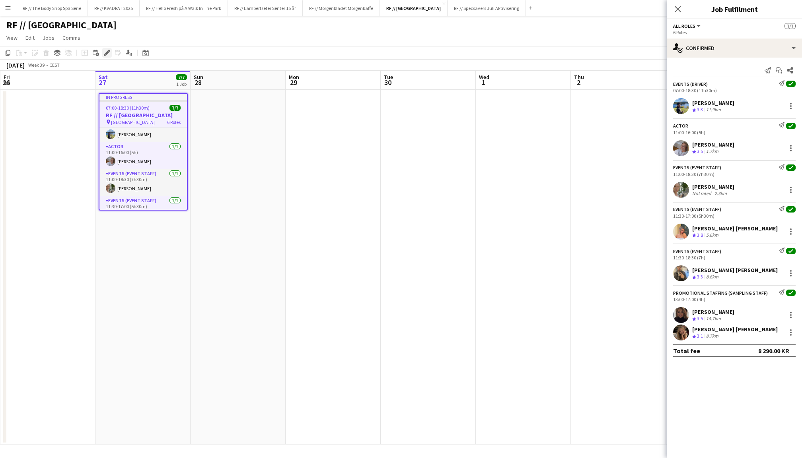
click at [105, 50] on icon "Edit" at bounding box center [107, 53] width 6 height 6
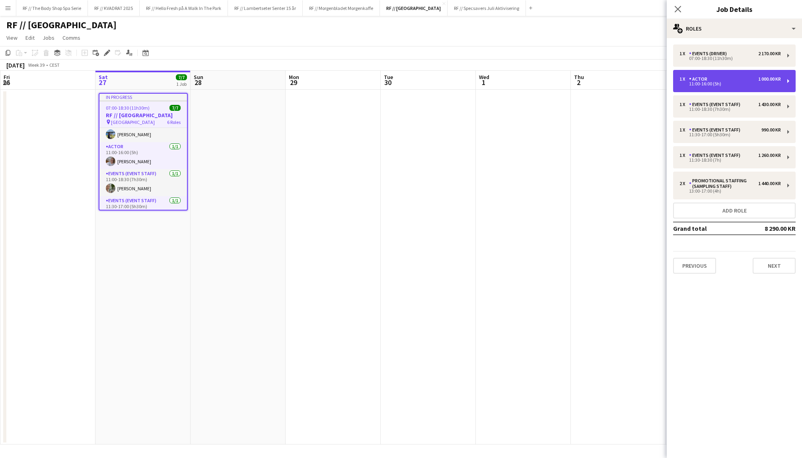
click at [714, 85] on div "11:00-16:00 (5h)" at bounding box center [729, 84] width 101 height 4
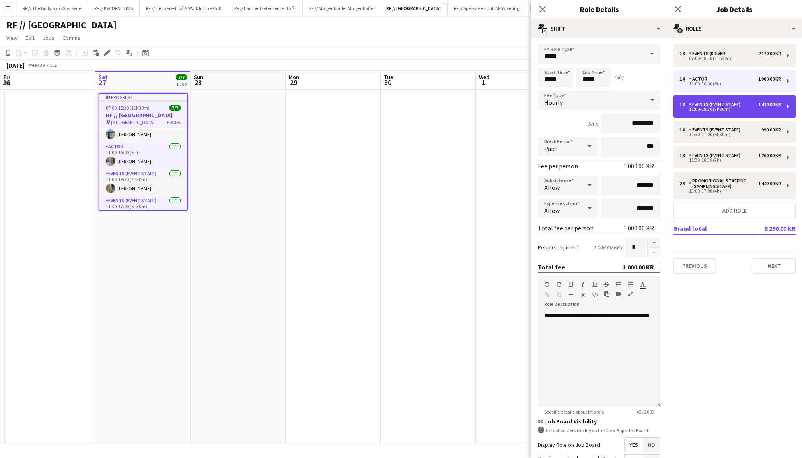
click at [725, 114] on div "1 x Events (Event Staff) 1 430.00 KR 11:00-18:30 (7h30m)" at bounding box center [734, 106] width 122 height 22
type input "**********"
type input "*****"
type input "*********"
type input "****"
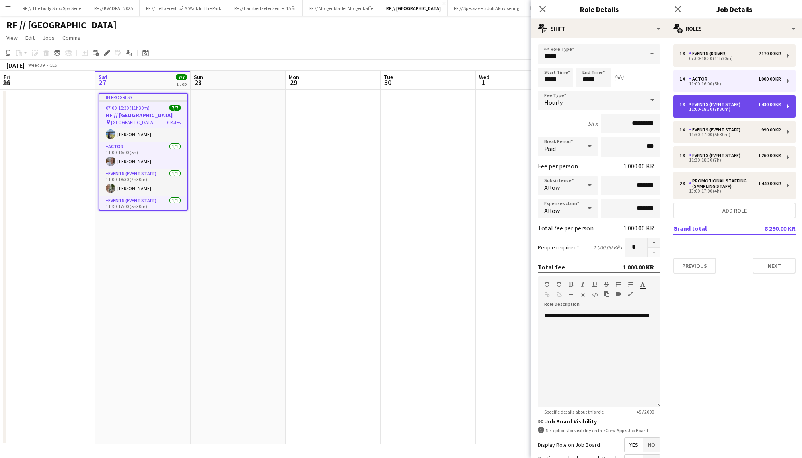
type input "********"
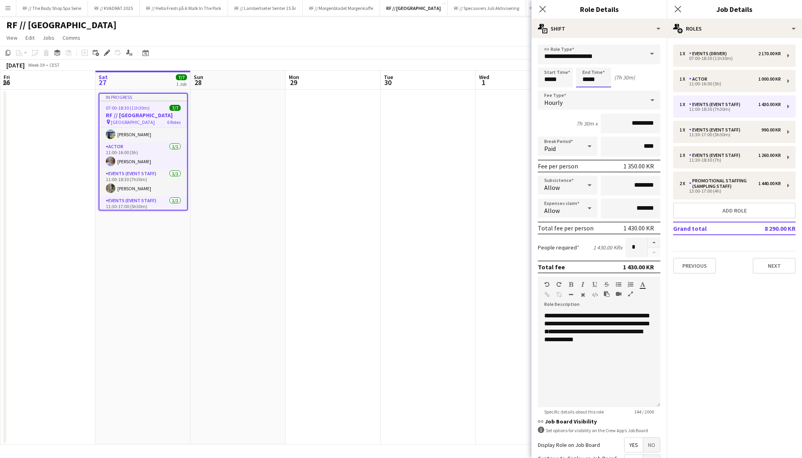
click at [585, 80] on input "*****" at bounding box center [593, 78] width 35 height 20
click at [585, 88] on div at bounding box center [585, 91] width 16 height 8
click at [597, 88] on div at bounding box center [601, 91] width 16 height 8
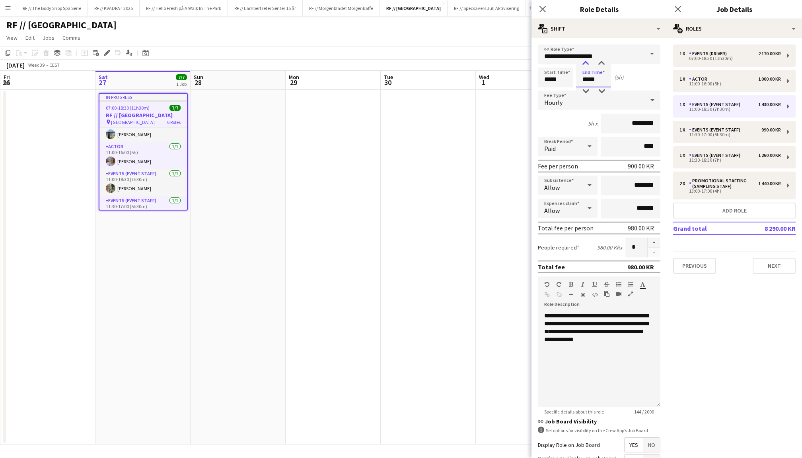
type input "*****"
click at [588, 65] on div at bounding box center [585, 64] width 16 height 8
click at [677, 12] on icon "Close pop-in" at bounding box center [678, 9] width 8 height 8
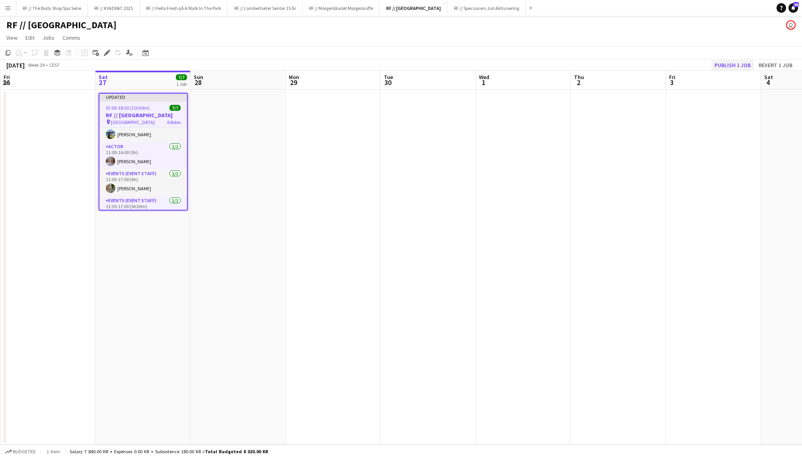
click at [727, 62] on button "Publish 1 job" at bounding box center [732, 65] width 43 height 10
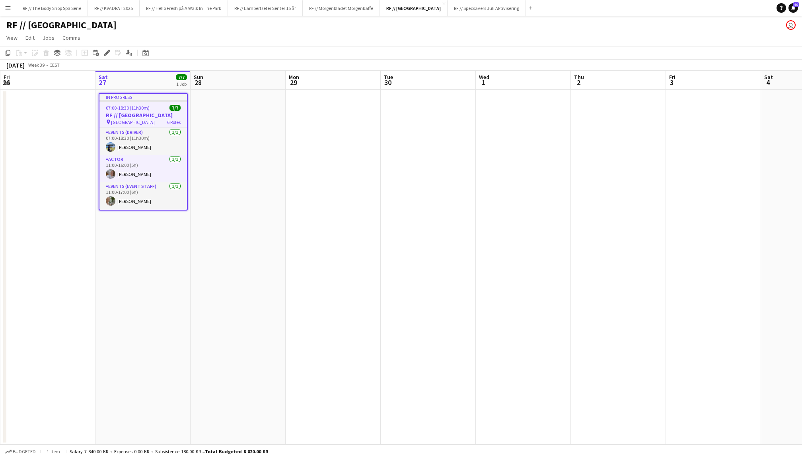
scroll to position [0, 0]
